Goal: Information Seeking & Learning: Learn about a topic

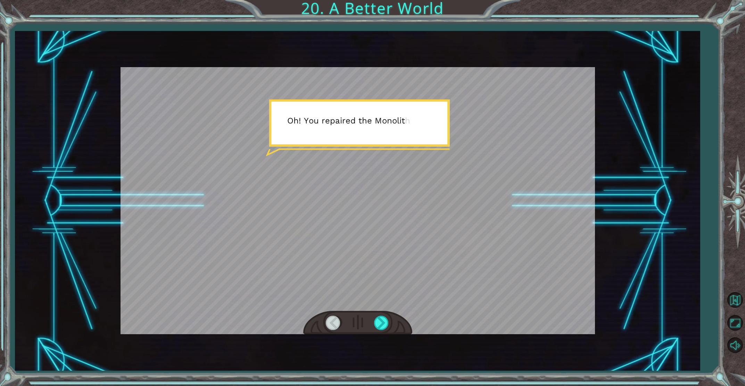
drag, startPoint x: 358, startPoint y: 173, endPoint x: 362, endPoint y: 192, distance: 19.6
click at [358, 174] on div at bounding box center [358, 200] width 475 height 267
click at [381, 321] on div at bounding box center [382, 322] width 16 height 14
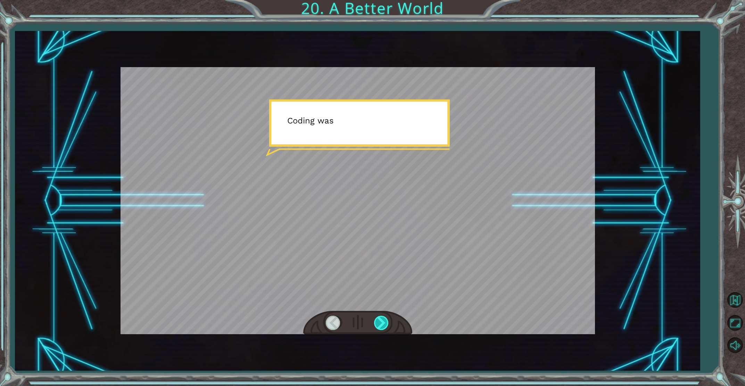
click at [381, 321] on div at bounding box center [382, 322] width 16 height 14
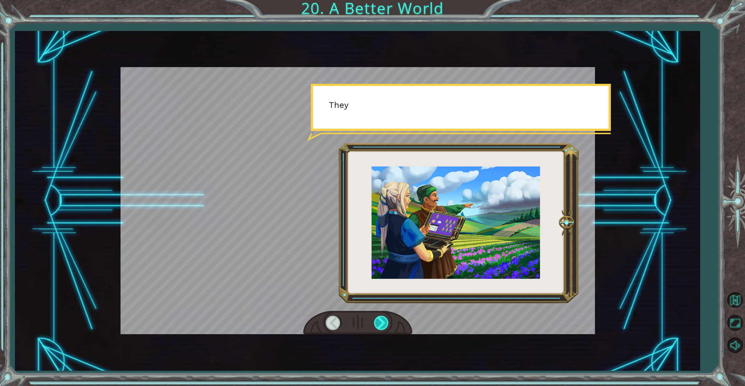
click at [381, 321] on div at bounding box center [382, 322] width 16 height 14
click at [380, 321] on div at bounding box center [382, 322] width 16 height 14
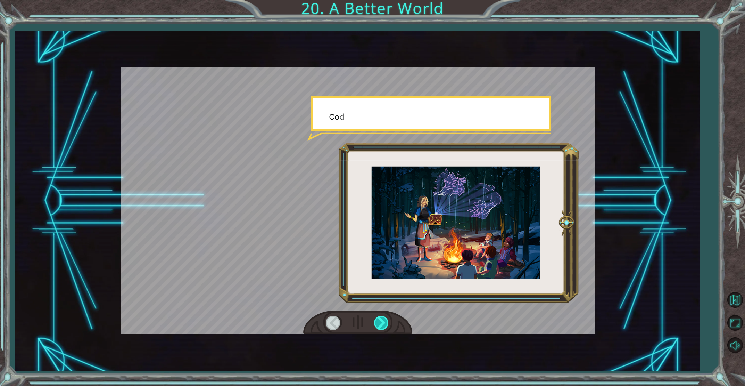
click at [380, 321] on div at bounding box center [382, 322] width 16 height 14
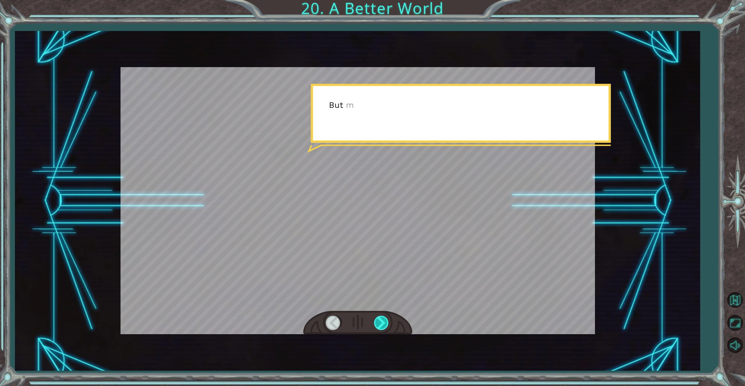
click at [380, 321] on div at bounding box center [382, 322] width 16 height 14
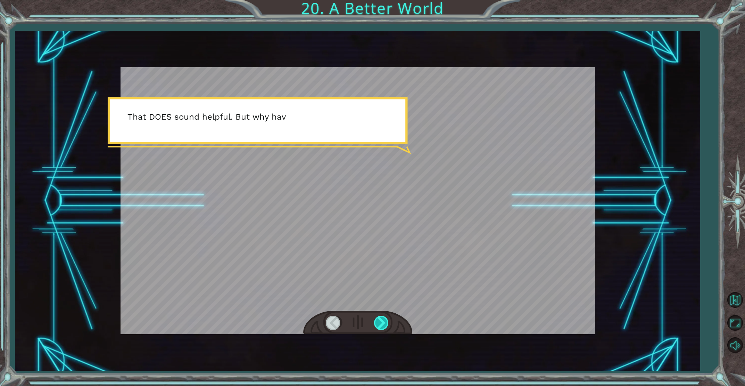
click at [380, 321] on div at bounding box center [382, 322] width 16 height 14
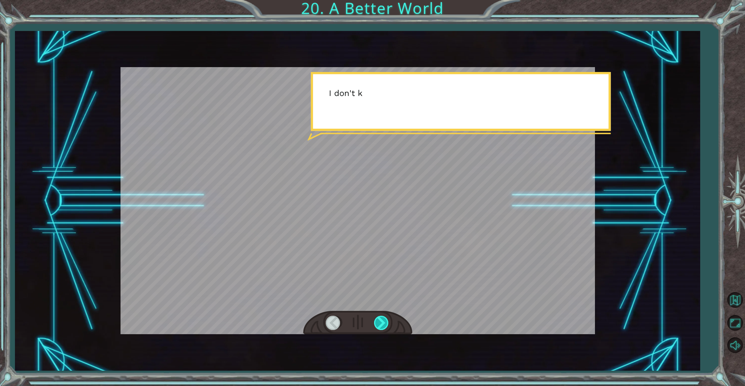
click at [381, 320] on div at bounding box center [382, 322] width 16 height 14
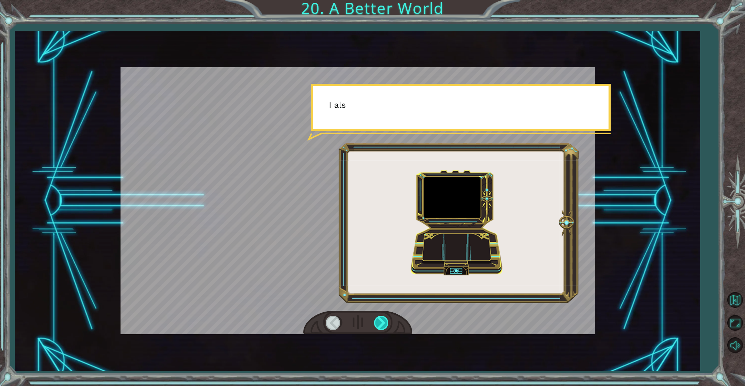
click at [381, 321] on div at bounding box center [382, 322] width 16 height 14
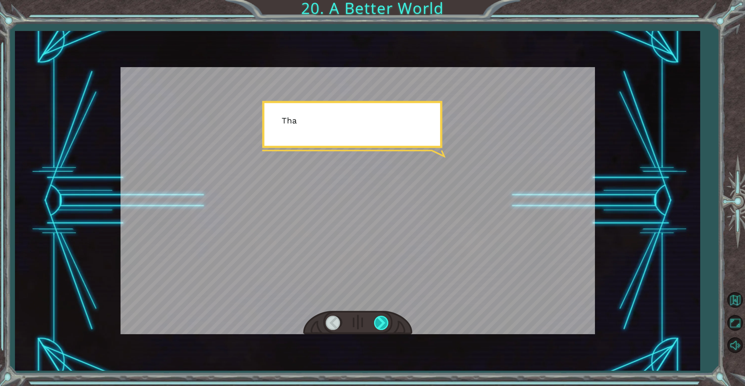
click at [381, 321] on div at bounding box center [382, 322] width 16 height 14
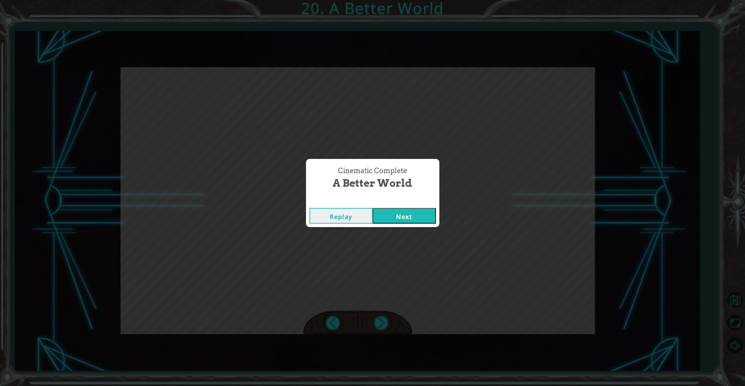
click at [397, 207] on div "Replay Next" at bounding box center [372, 215] width 133 height 23
click at [397, 216] on button "Next" at bounding box center [404, 216] width 63 height 16
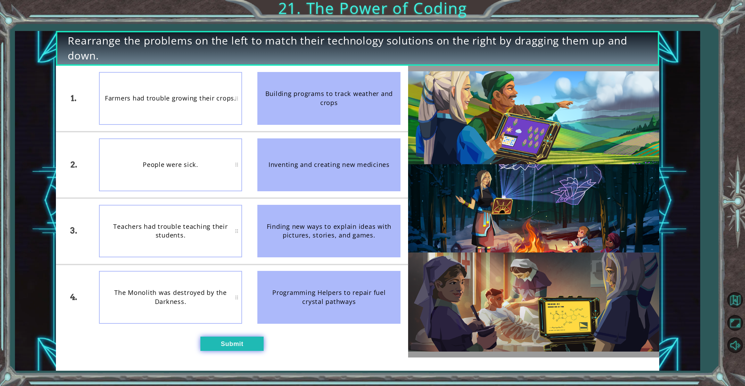
click at [228, 343] on button "Submit" at bounding box center [231, 343] width 63 height 14
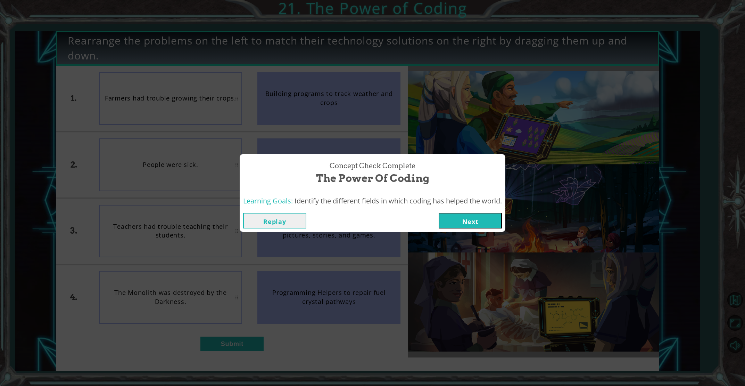
click at [461, 220] on button "Next" at bounding box center [470, 221] width 63 height 16
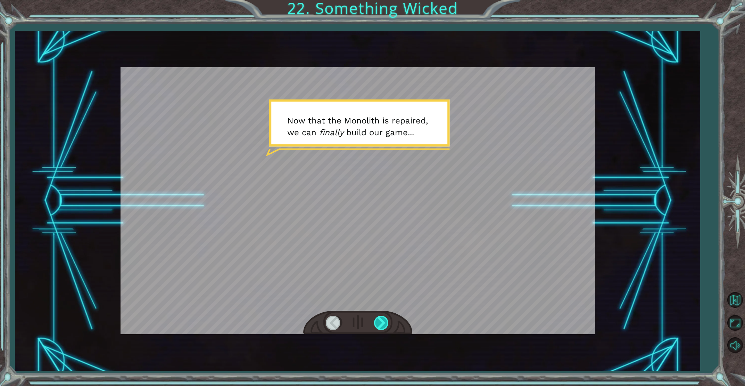
click at [384, 322] on div at bounding box center [382, 322] width 16 height 14
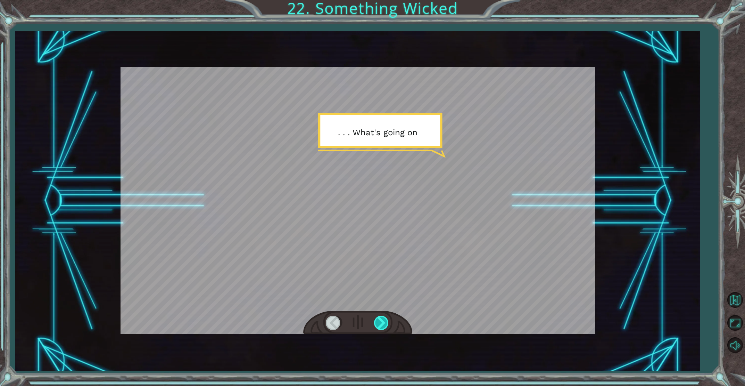
click at [385, 321] on div at bounding box center [382, 322] width 16 height 14
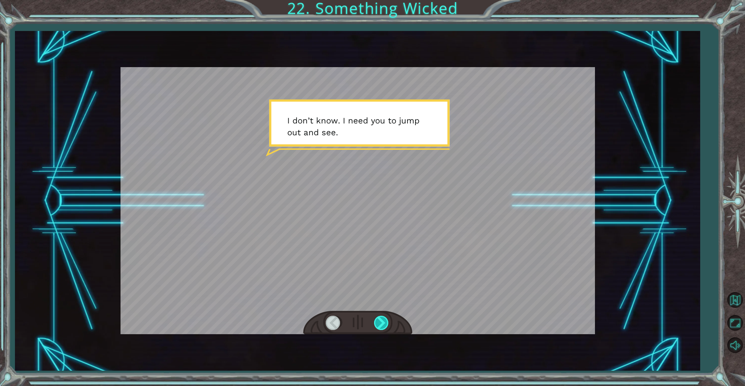
click at [385, 320] on div at bounding box center [382, 322] width 16 height 14
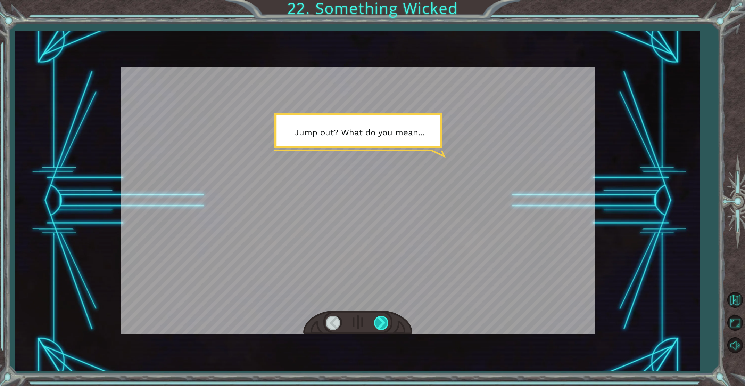
click at [385, 320] on div at bounding box center [382, 322] width 16 height 14
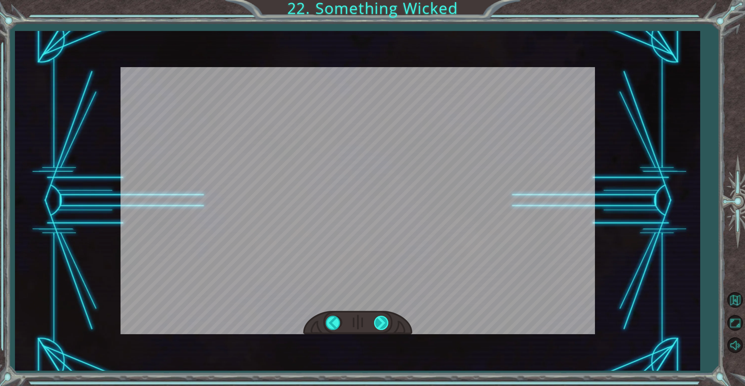
click at [385, 320] on div at bounding box center [382, 322] width 16 height 14
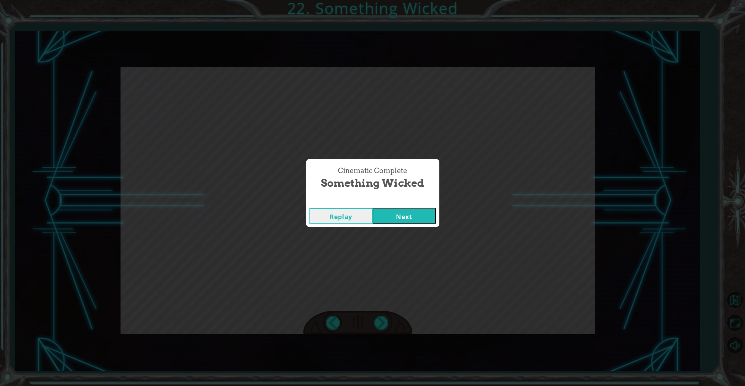
drag, startPoint x: 390, startPoint y: 262, endPoint x: 395, endPoint y: 232, distance: 31.0
click at [394, 236] on div "Cinematic Complete Something Wicked Replay Next" at bounding box center [372, 193] width 745 height 386
click at [397, 220] on button "Next" at bounding box center [404, 216] width 63 height 16
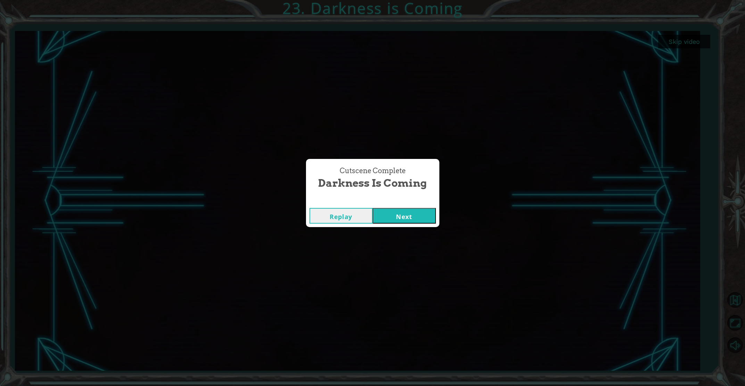
click at [402, 216] on button "Next" at bounding box center [404, 216] width 63 height 16
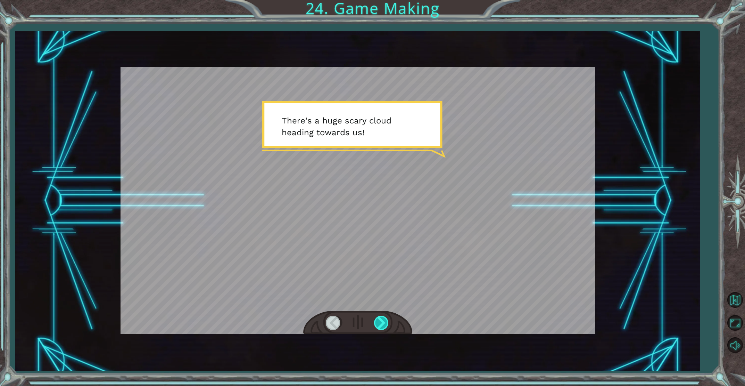
click at [385, 325] on div at bounding box center [382, 322] width 16 height 14
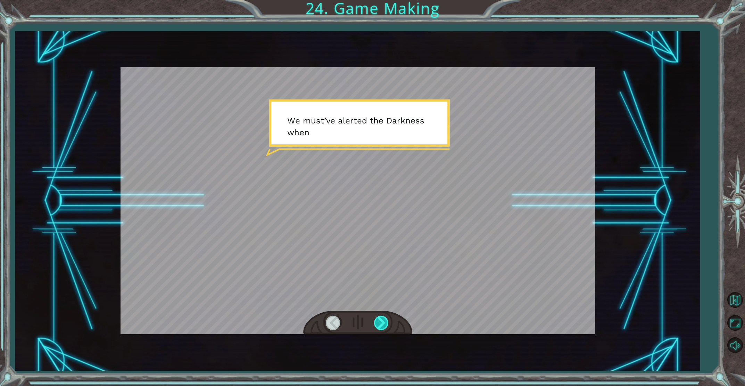
click at [384, 324] on div at bounding box center [382, 322] width 16 height 14
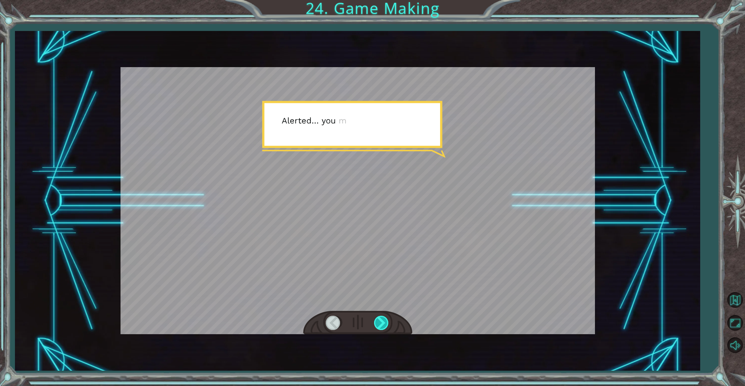
click at [384, 324] on div at bounding box center [382, 322] width 16 height 14
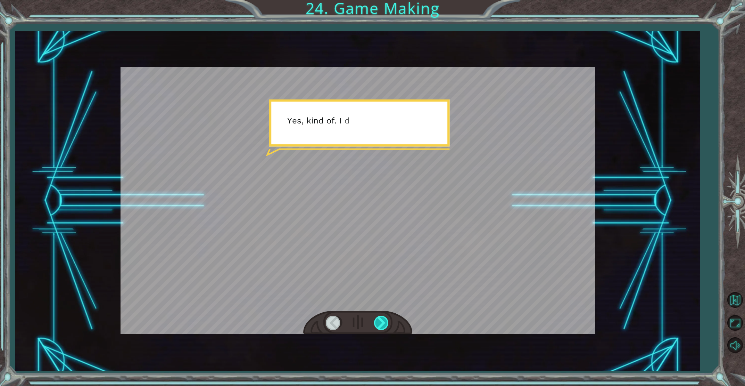
click at [385, 323] on div at bounding box center [382, 322] width 16 height 14
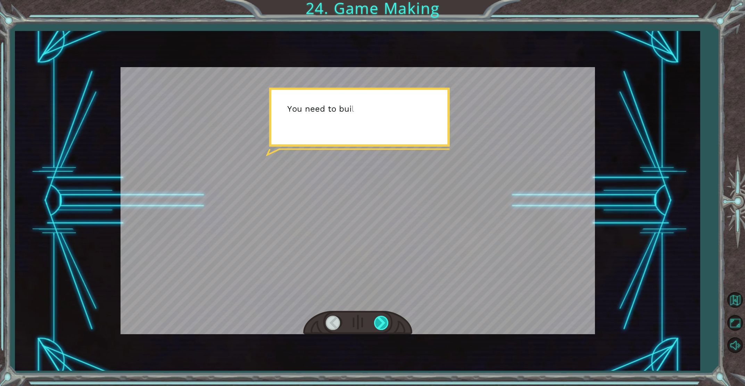
click at [384, 323] on div at bounding box center [382, 322] width 16 height 14
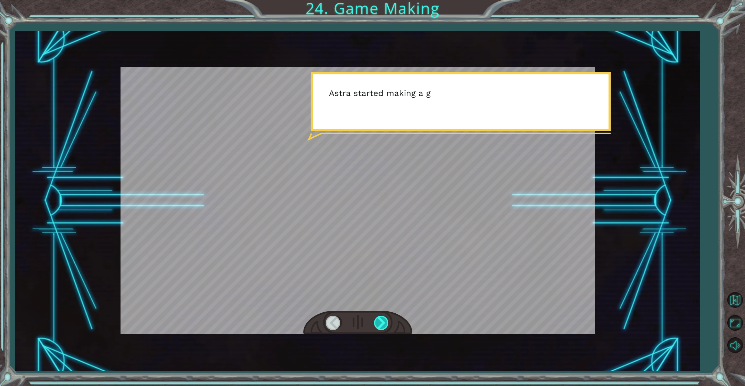
click at [383, 324] on div at bounding box center [382, 322] width 16 height 14
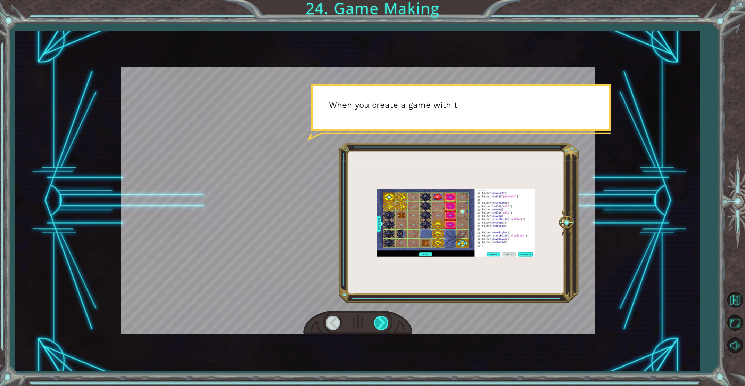
click at [383, 324] on div at bounding box center [382, 322] width 16 height 14
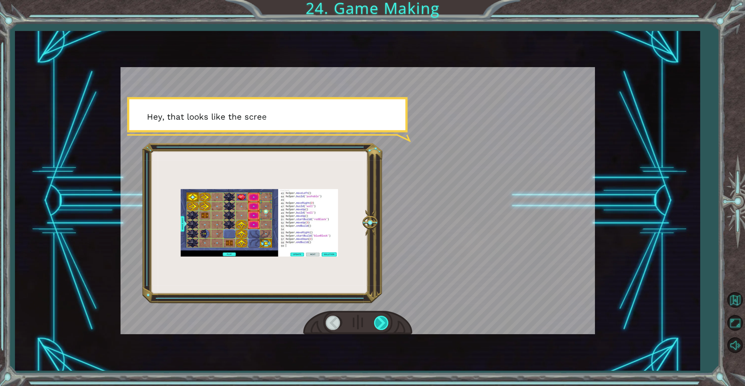
click at [388, 323] on div at bounding box center [382, 322] width 16 height 14
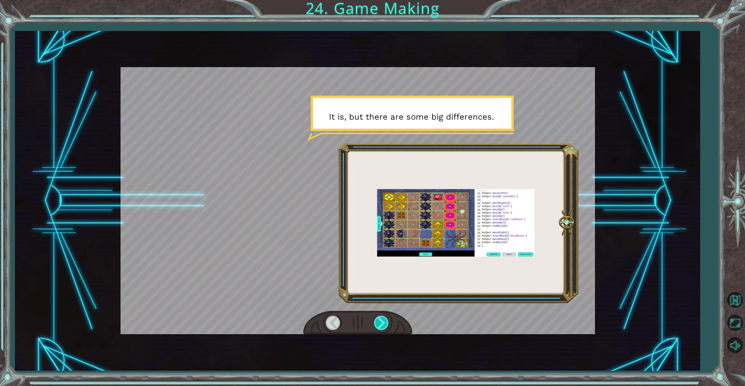
click at [381, 322] on div at bounding box center [382, 322] width 16 height 14
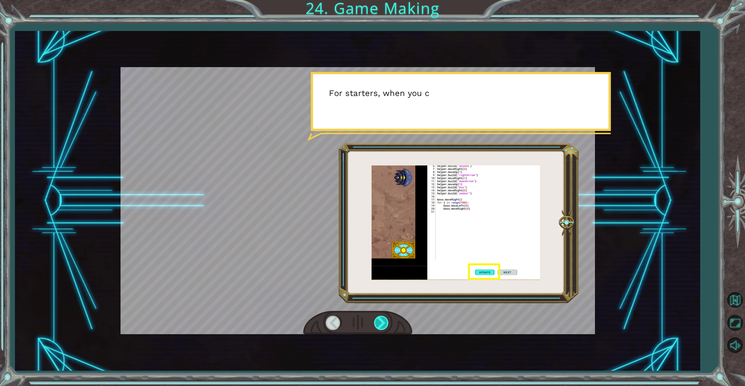
click at [381, 322] on div at bounding box center [382, 322] width 16 height 14
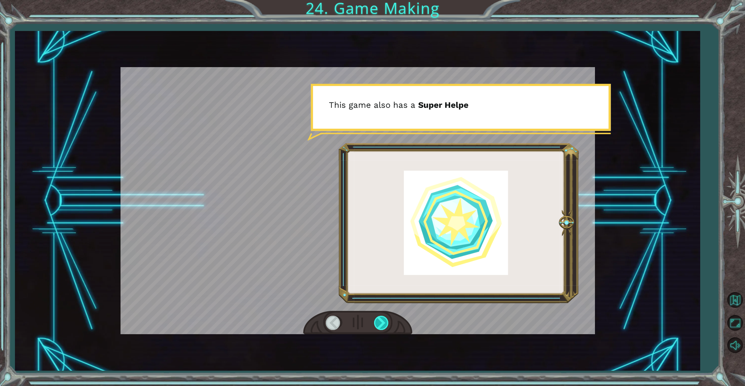
click at [380, 322] on div at bounding box center [382, 322] width 16 height 14
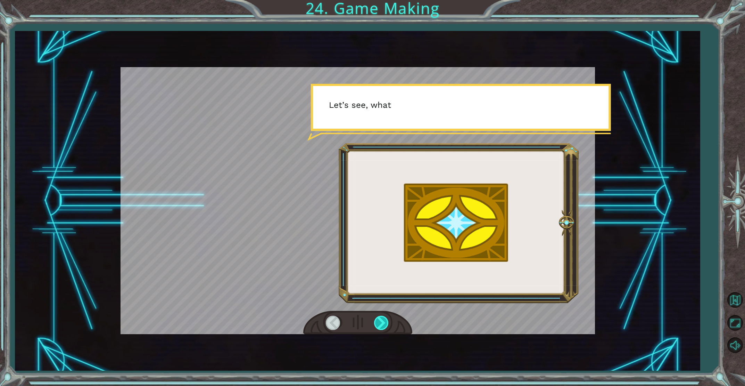
click at [380, 322] on div at bounding box center [382, 322] width 16 height 14
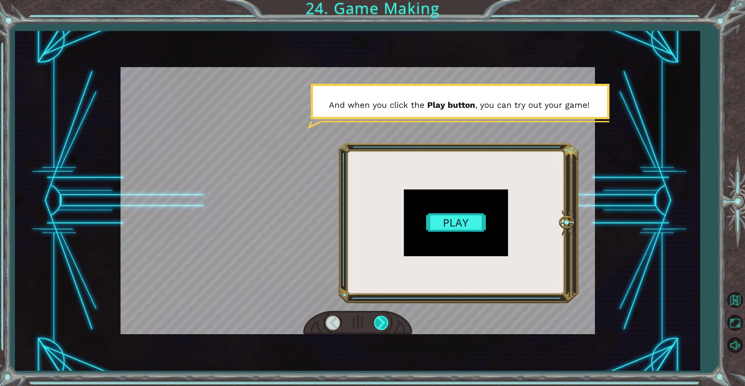
click at [380, 322] on div at bounding box center [382, 322] width 16 height 14
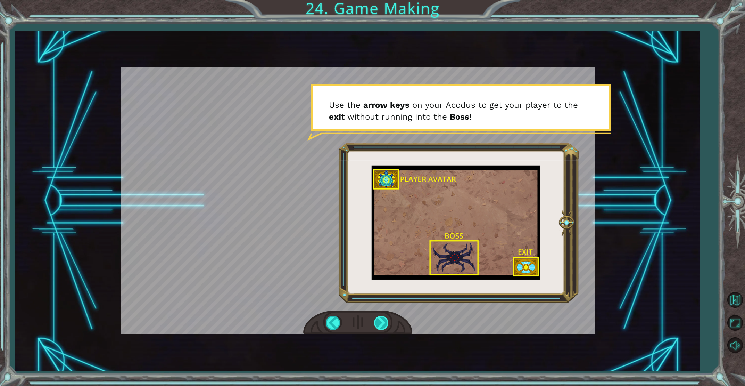
click at [379, 322] on div at bounding box center [382, 322] width 16 height 14
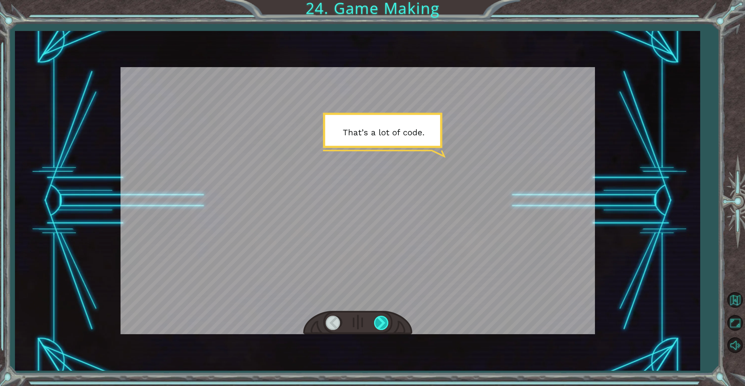
click at [378, 324] on div at bounding box center [382, 322] width 16 height 14
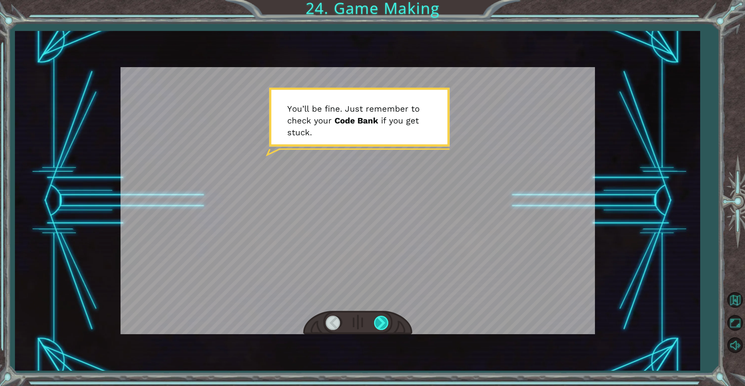
click at [378, 319] on div at bounding box center [382, 322] width 16 height 14
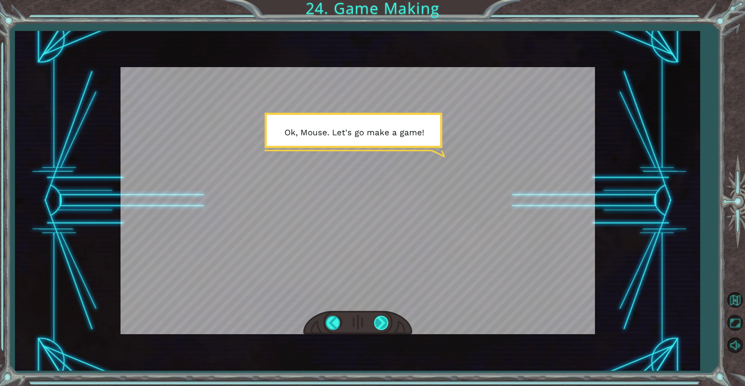
click at [386, 317] on div at bounding box center [382, 322] width 16 height 14
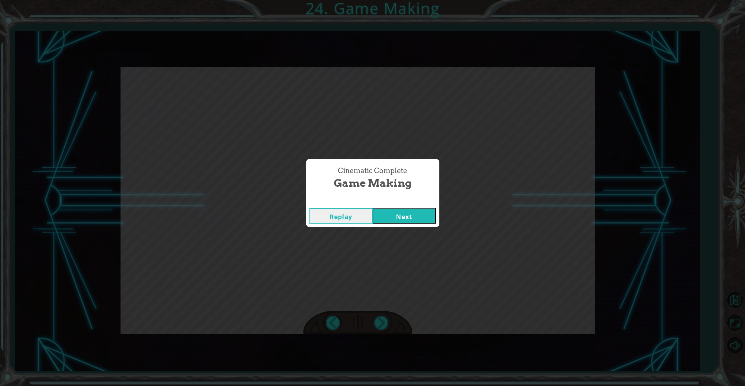
click at [400, 211] on button "Next" at bounding box center [404, 216] width 63 height 16
